Goal: Find specific fact: Find specific page/section

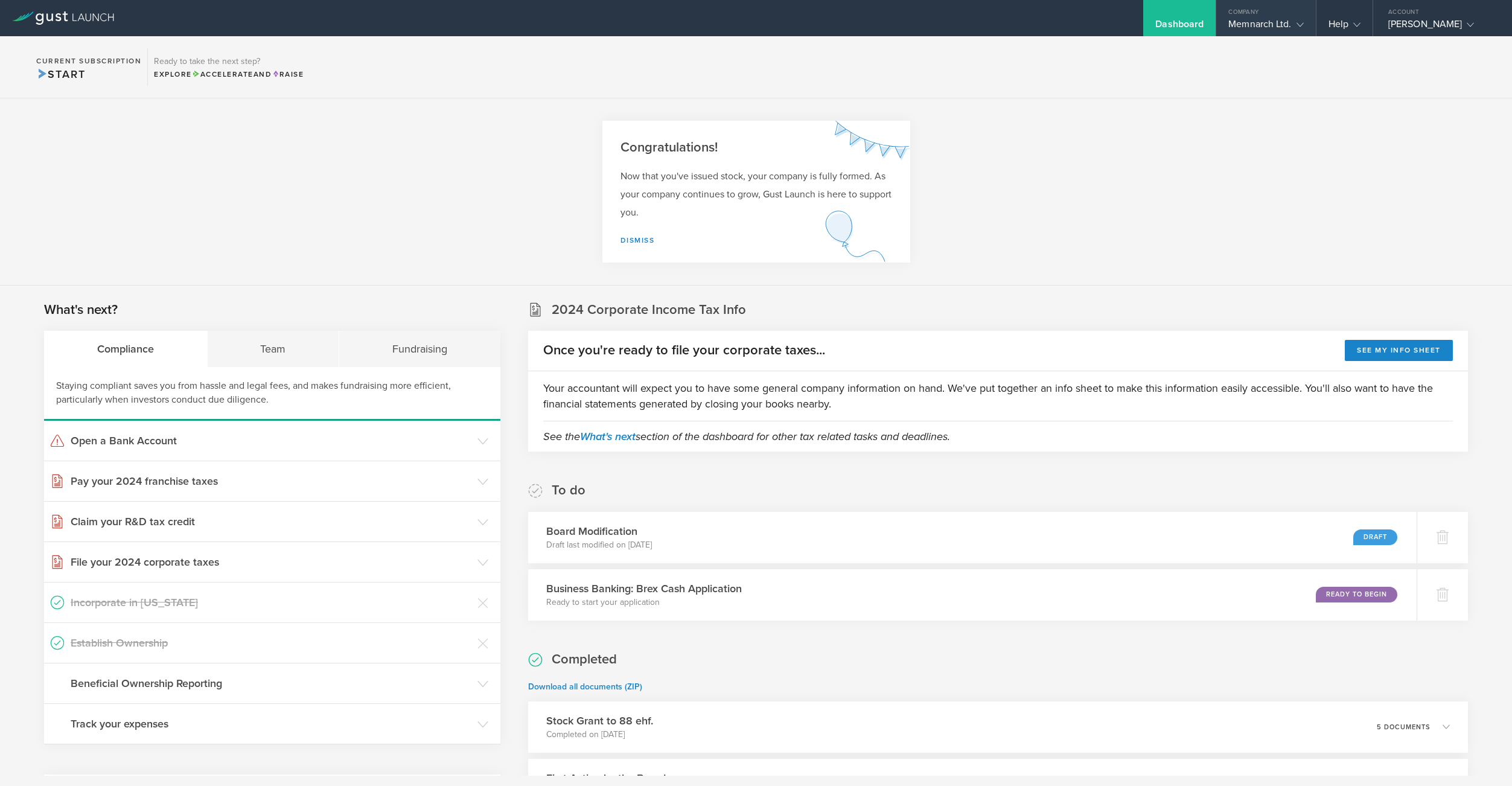
click at [1245, 23] on div "Memnarch Ltd." at bounding box center [1266, 27] width 75 height 18
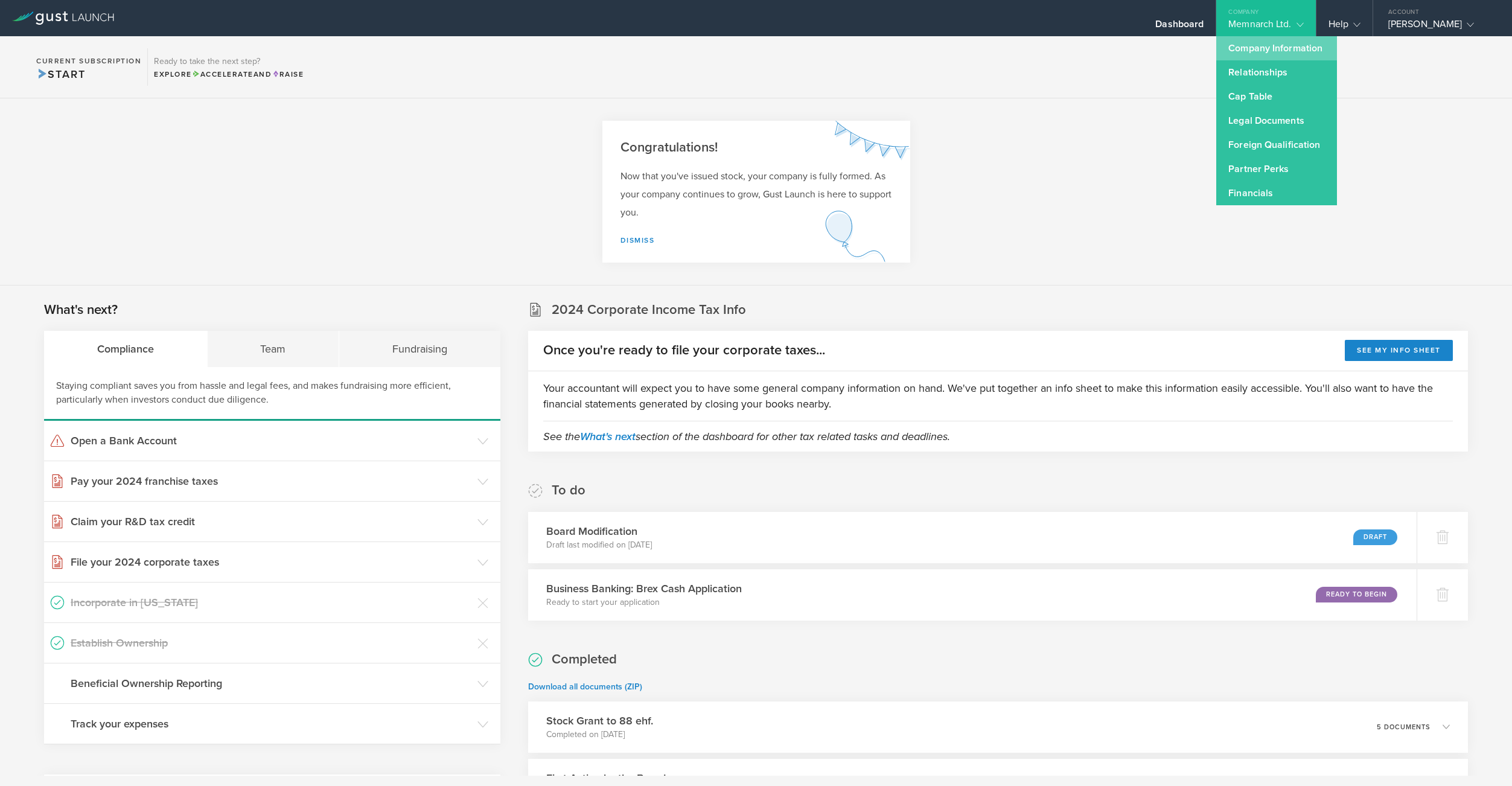
click at [1248, 51] on link "Company Information" at bounding box center [1277, 49] width 121 height 24
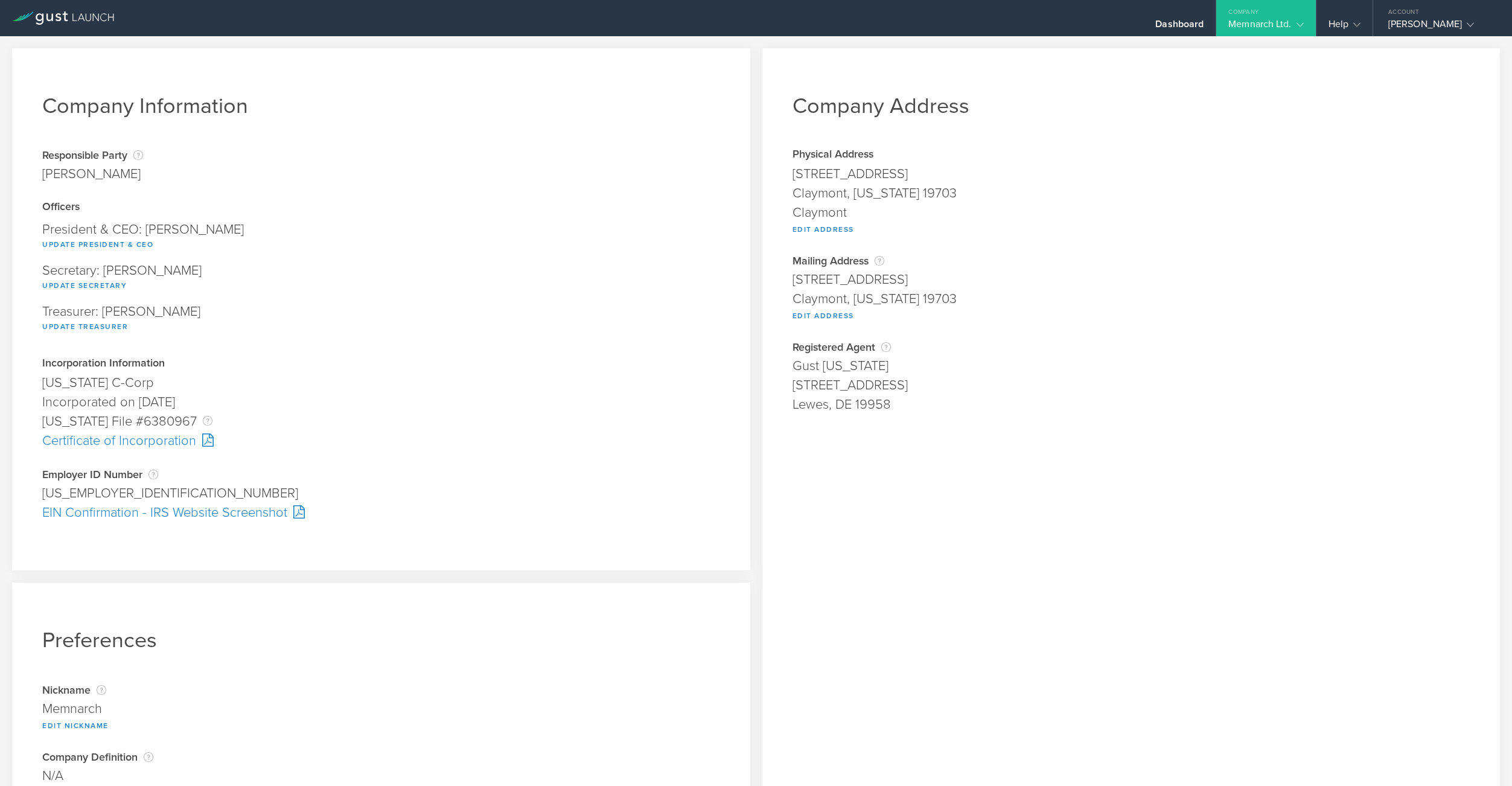
click at [850, 391] on div "[STREET_ADDRESS]" at bounding box center [1131, 385] width 678 height 20
click at [849, 403] on div "Lewes, DE 19958" at bounding box center [1131, 404] width 678 height 20
click at [849, 403] on div "Lewes, DE 19958" at bounding box center [1131, 404] width 678 height 20
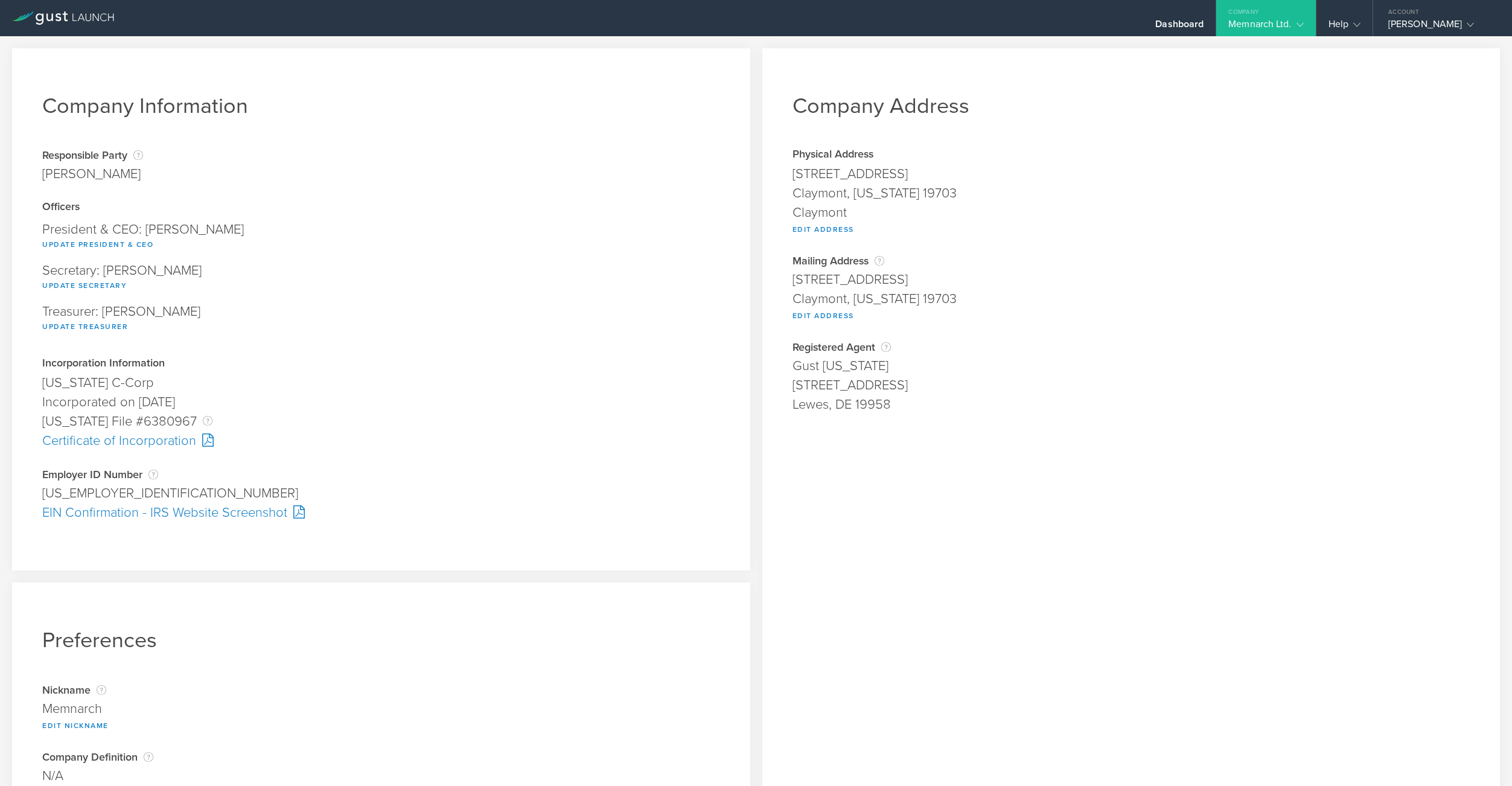
click at [849, 403] on div "Lewes, DE 19958" at bounding box center [1131, 404] width 678 height 20
